Goal: Task Accomplishment & Management: Use online tool/utility

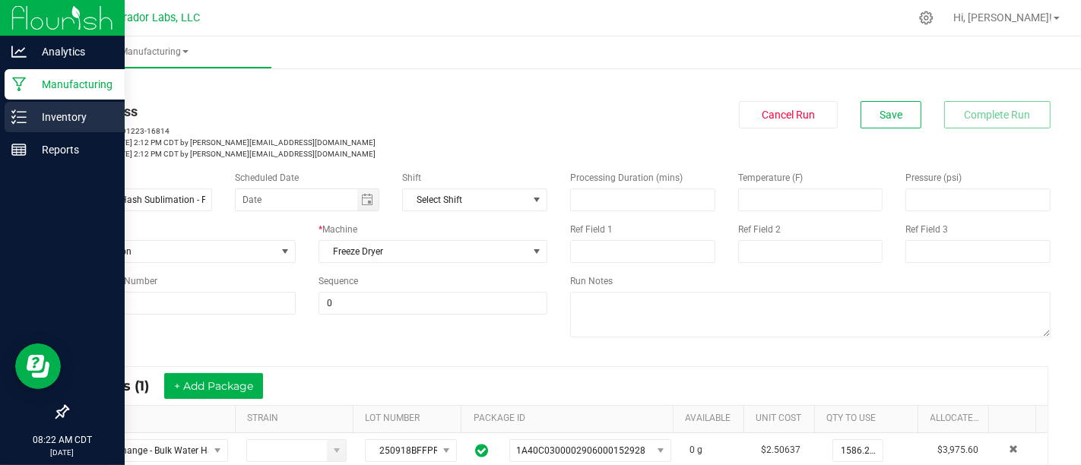
click at [52, 108] on p "Inventory" at bounding box center [72, 117] width 91 height 18
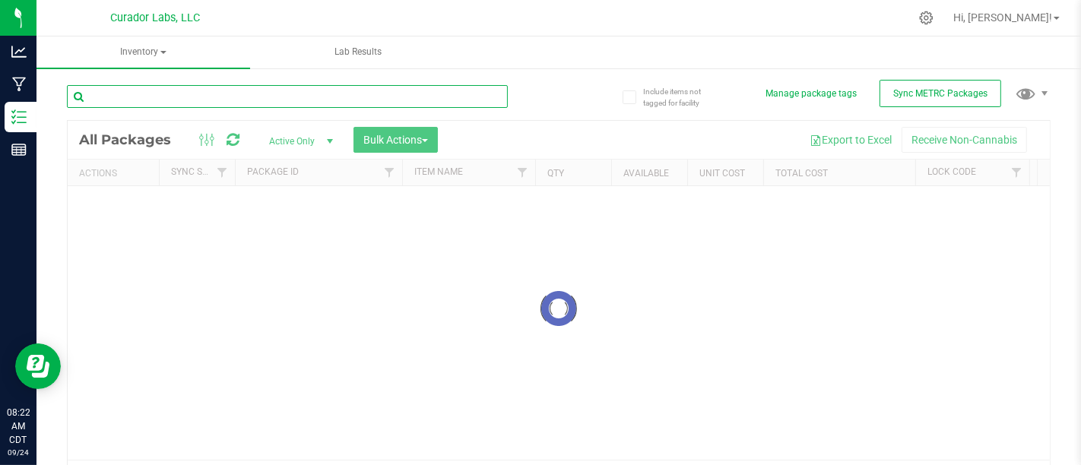
click at [412, 104] on input "text" at bounding box center [287, 96] width 441 height 23
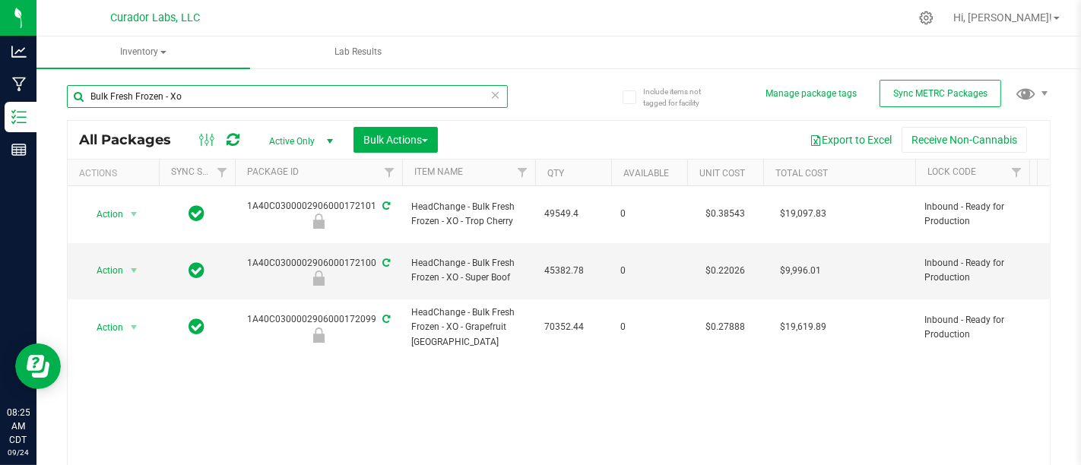
type input "Bulk Fresh Frozen - Xo"
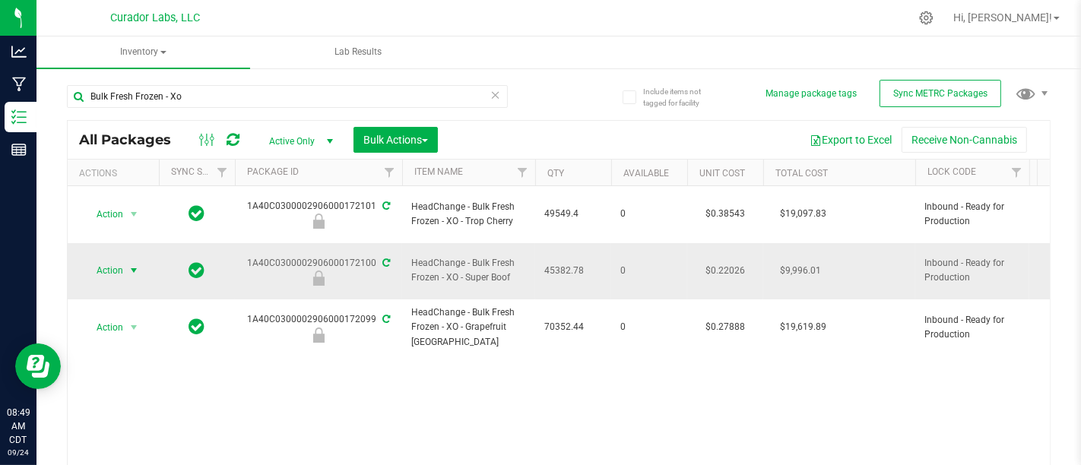
click at [128, 265] on span "select" at bounding box center [134, 271] width 12 height 12
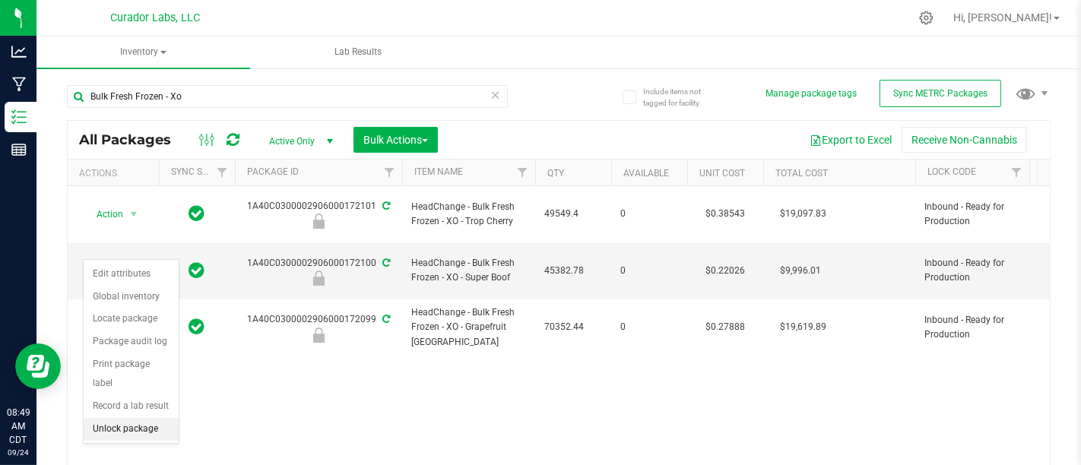
click at [130, 418] on li "Unlock package" at bounding box center [131, 429] width 95 height 23
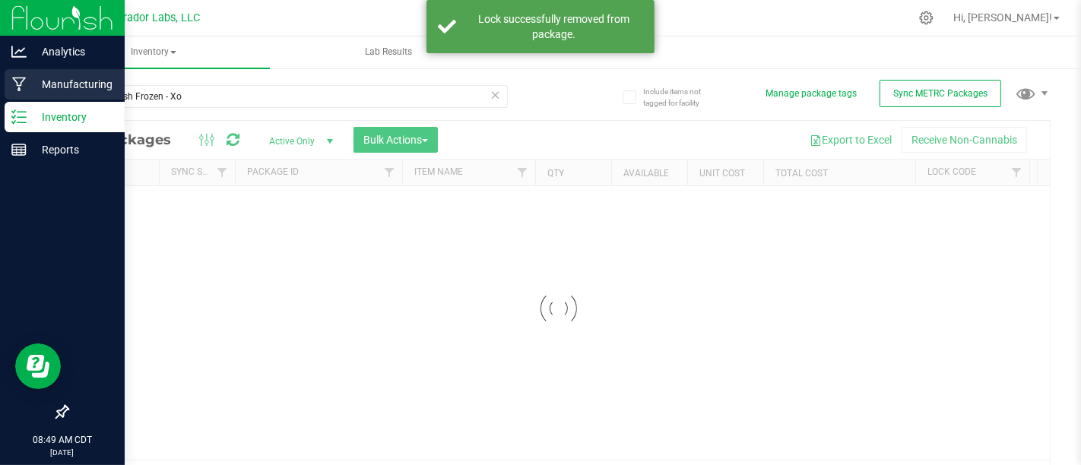
click at [18, 92] on div "Manufacturing" at bounding box center [65, 84] width 120 height 30
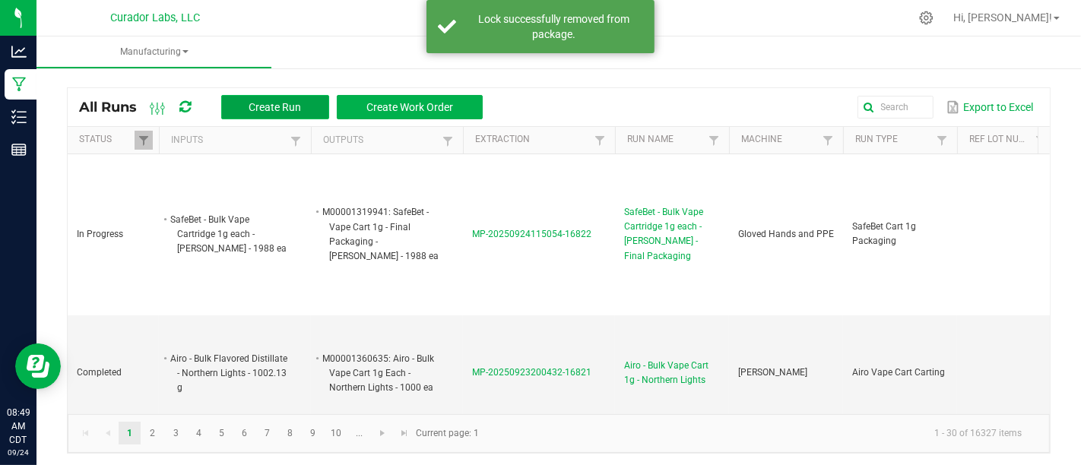
click at [306, 96] on button "Create Run" at bounding box center [275, 107] width 108 height 24
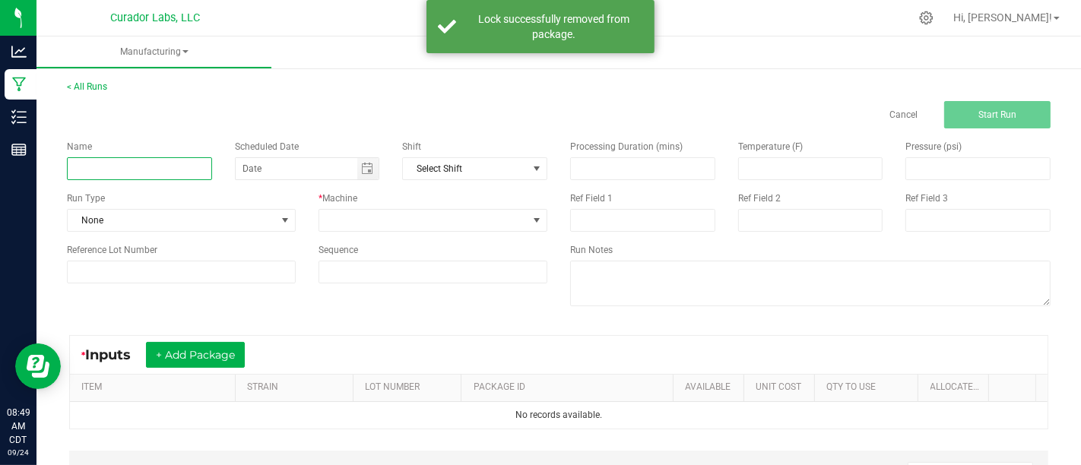
click at [195, 168] on input at bounding box center [139, 168] width 145 height 23
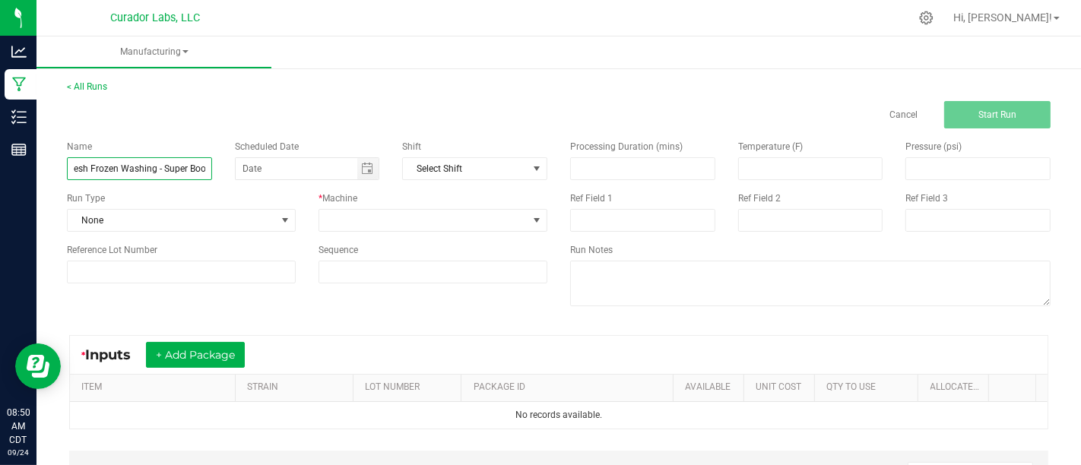
scroll to position [0, 31]
type input "Bulk Fresh Frozen Washing - Super Boof"
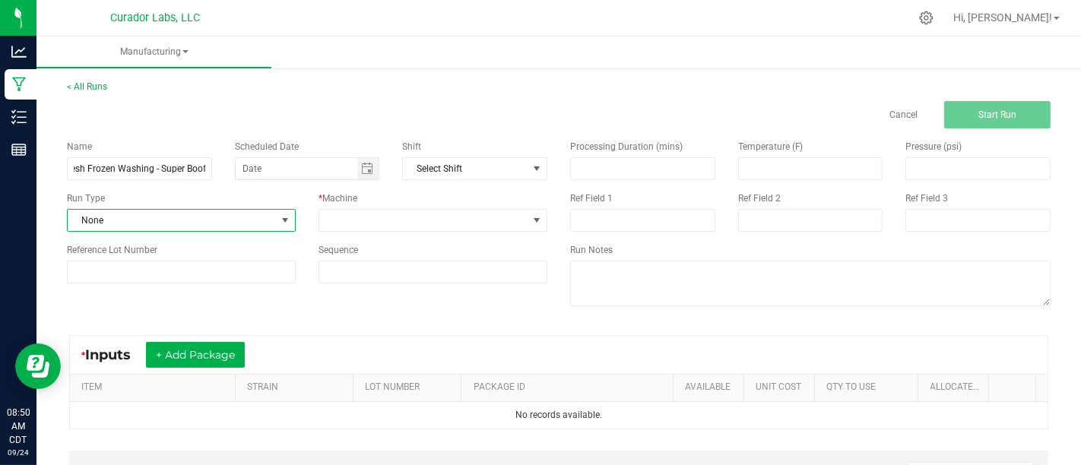
scroll to position [0, 0]
click at [262, 225] on span "None" at bounding box center [172, 220] width 208 height 21
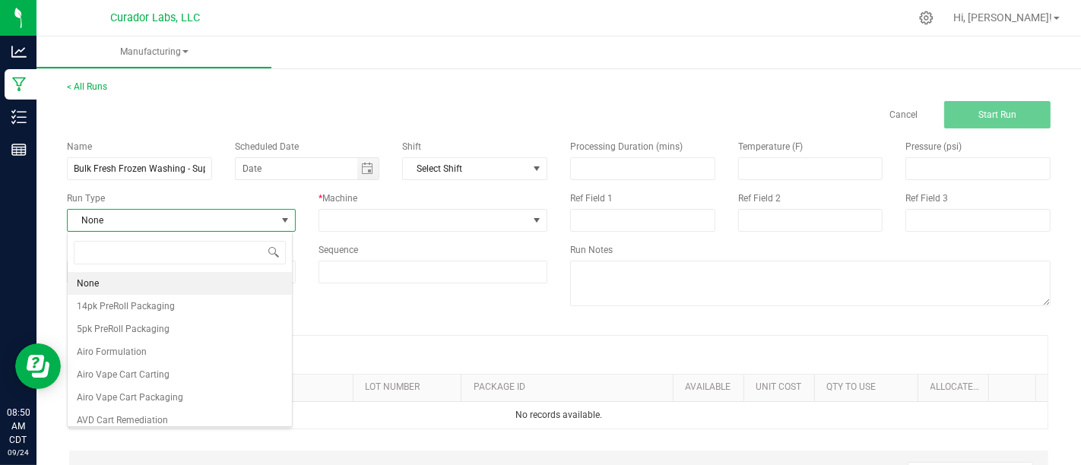
scroll to position [22, 225]
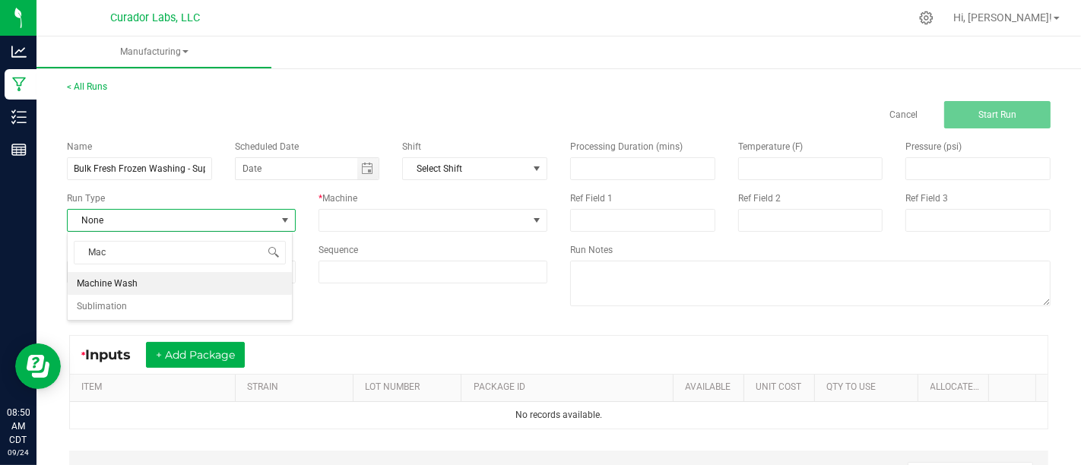
type input "Mach"
click at [261, 278] on li "Machine Wash" at bounding box center [180, 283] width 224 height 23
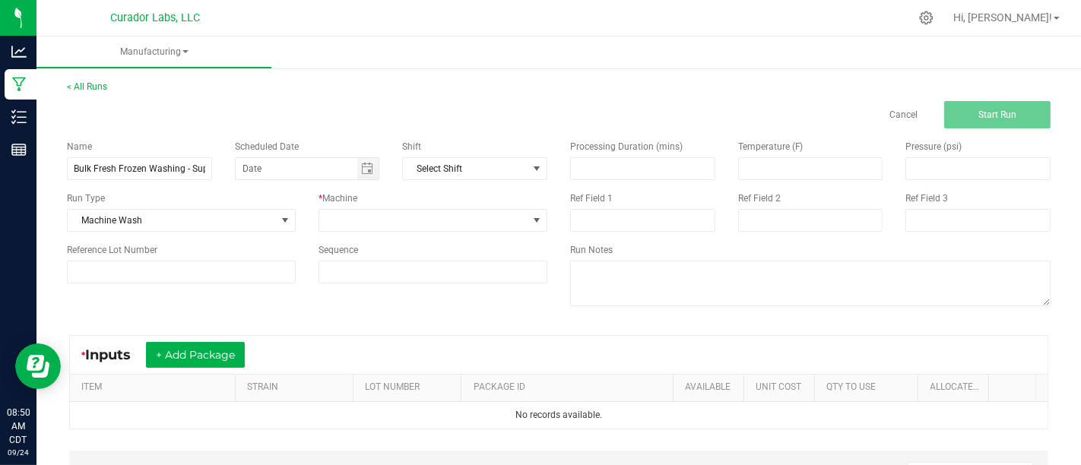
click at [391, 205] on div "* Machine" at bounding box center [433, 199] width 229 height 14
click at [394, 212] on span at bounding box center [423, 220] width 208 height 21
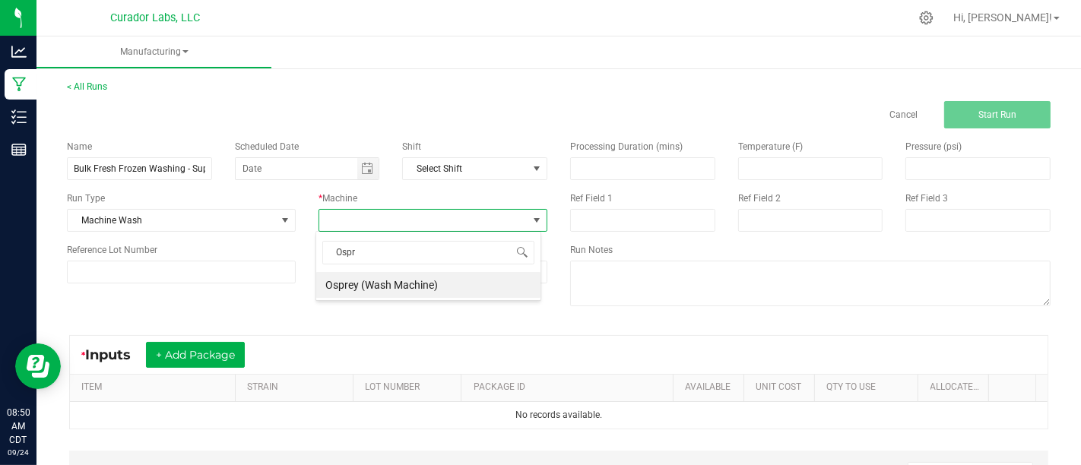
type input "Ospre"
click at [395, 282] on li "Osprey (Wash Machine)" at bounding box center [428, 285] width 224 height 26
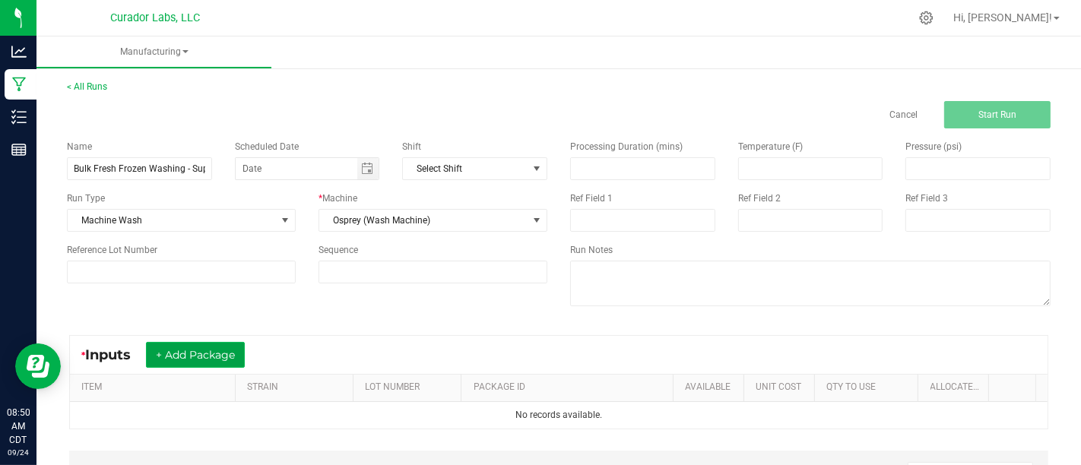
click at [216, 350] on button "+ Add Package" at bounding box center [195, 355] width 99 height 26
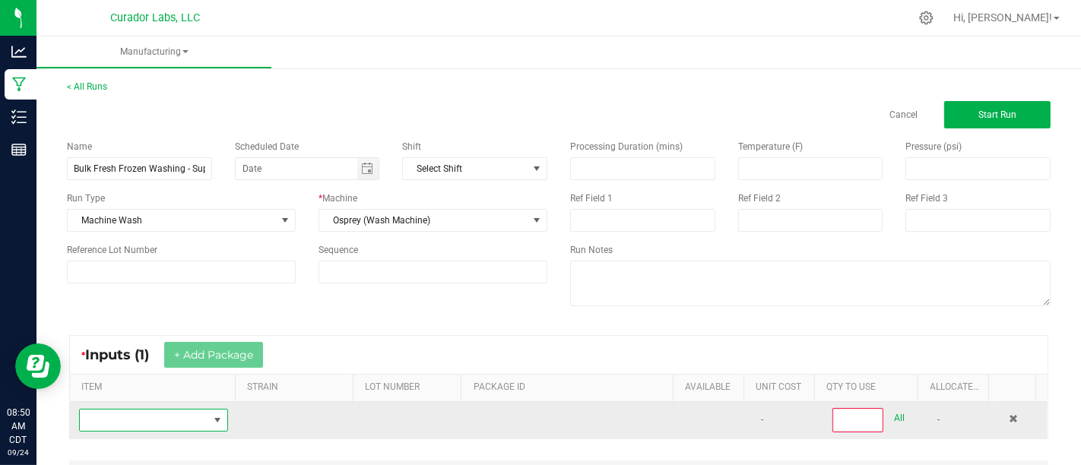
click at [208, 419] on span "NO DATA FOUND" at bounding box center [217, 420] width 19 height 21
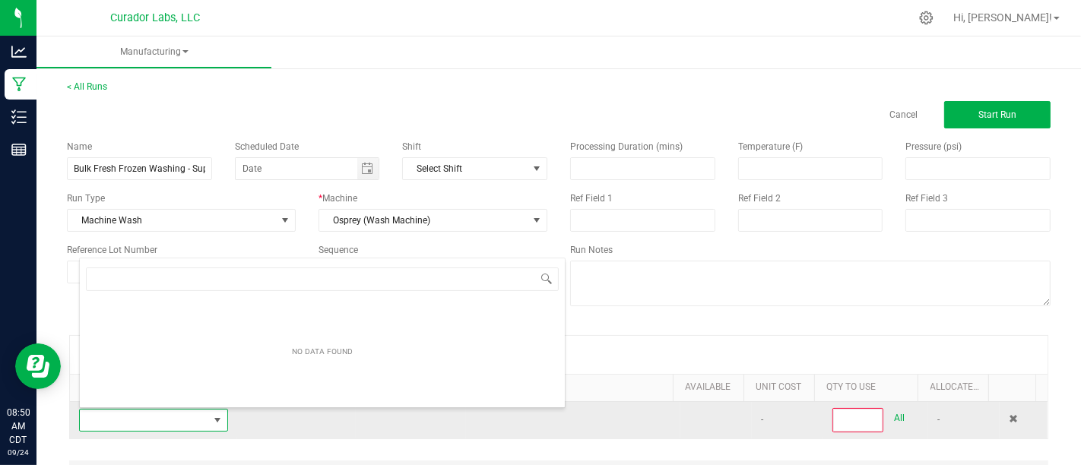
scroll to position [22, 142]
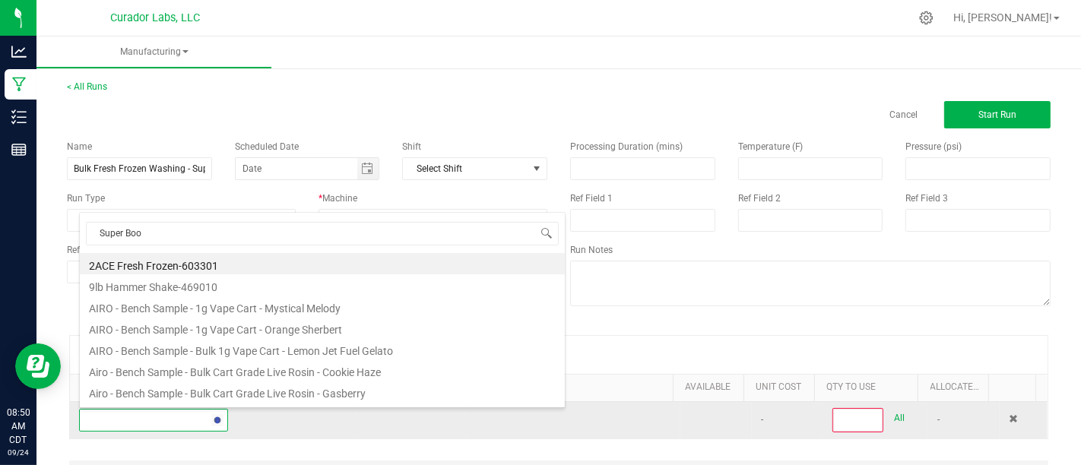
type input "Super Boof"
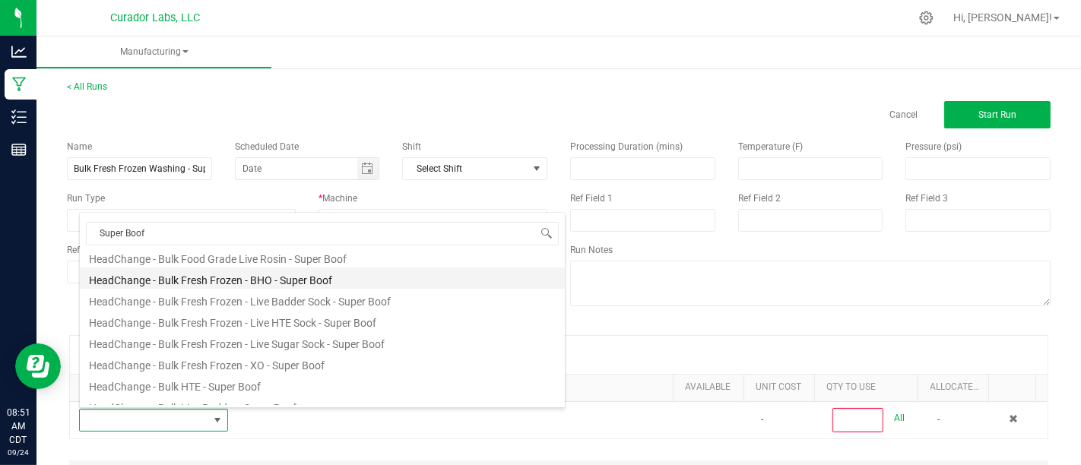
scroll to position [263, 0]
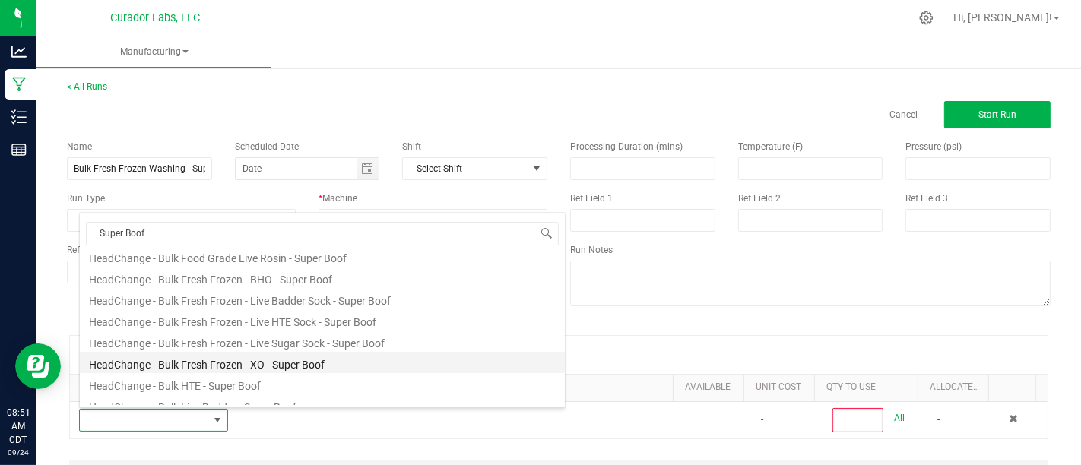
click at [342, 354] on li "HeadChange - Bulk Fresh Frozen - XO - Super Boof" at bounding box center [322, 362] width 485 height 21
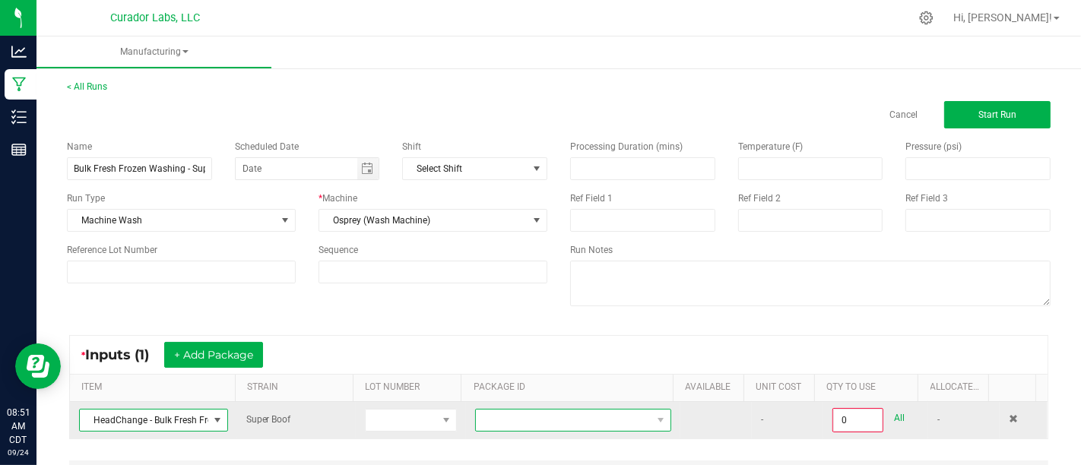
click at [535, 422] on span at bounding box center [564, 420] width 176 height 21
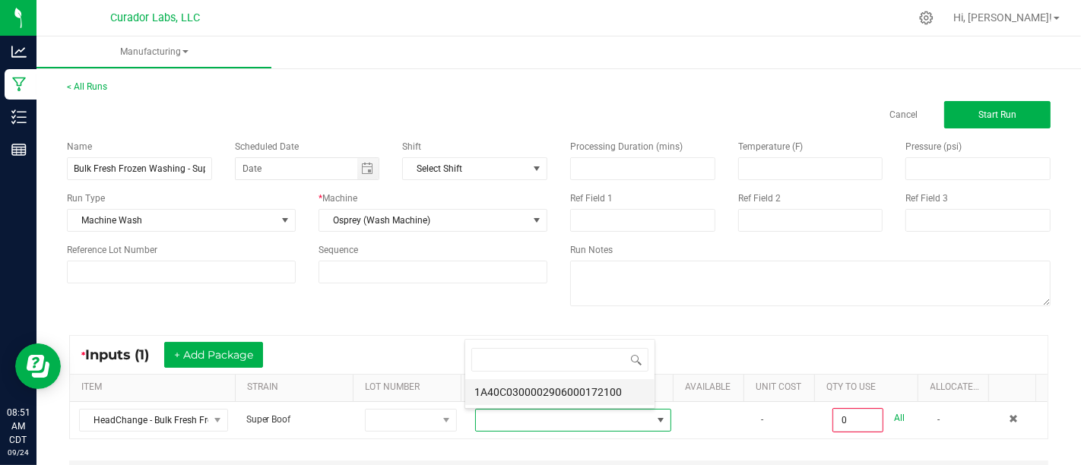
click at [556, 395] on li "1A40C0300002906000172100" at bounding box center [559, 392] width 189 height 26
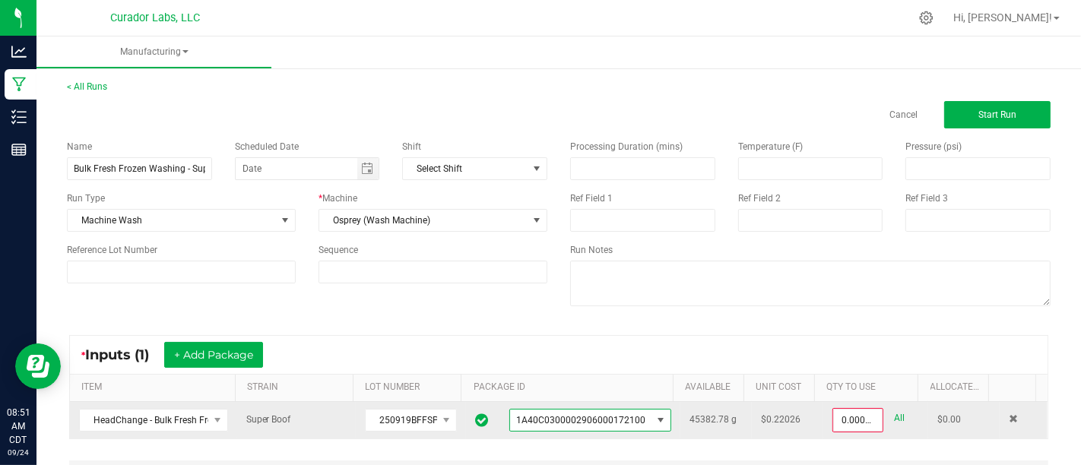
click at [894, 419] on link "All" at bounding box center [899, 418] width 11 height 21
type input "45382.7800 g"
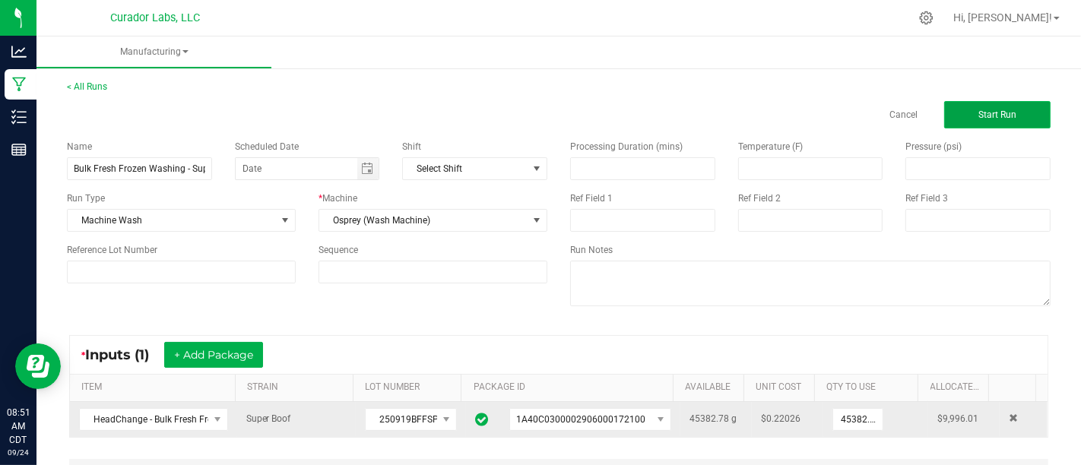
click at [979, 118] on span "Start Run" at bounding box center [998, 114] width 38 height 11
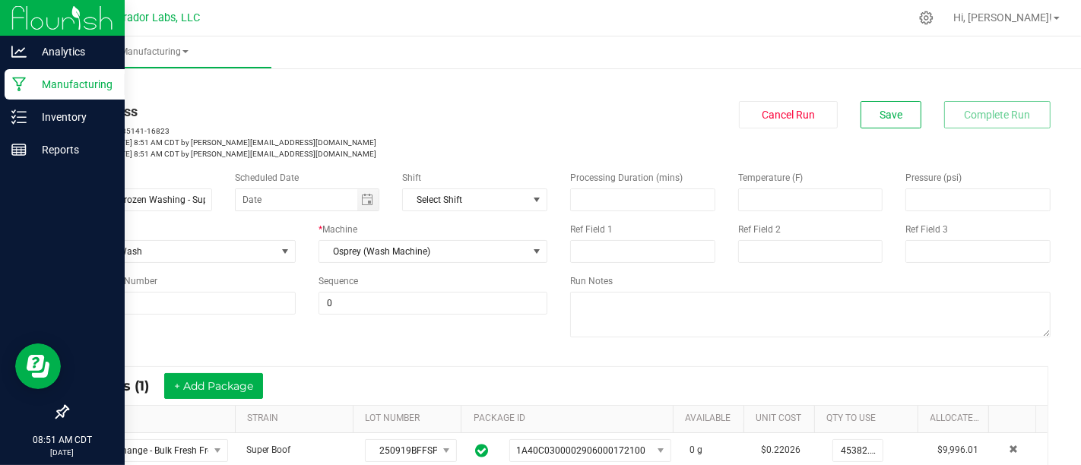
click at [19, 81] on icon at bounding box center [19, 84] width 14 height 15
